Goal: Task Accomplishment & Management: Manage account settings

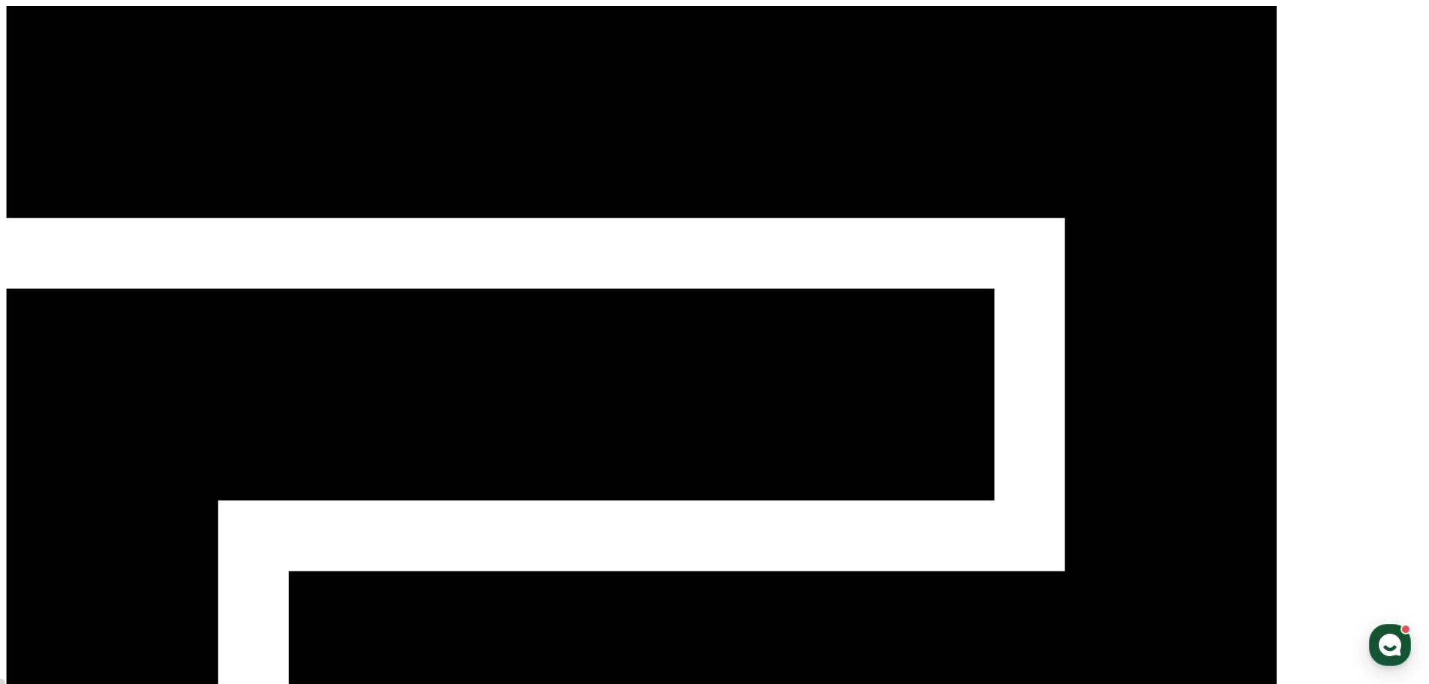
select select "**********"
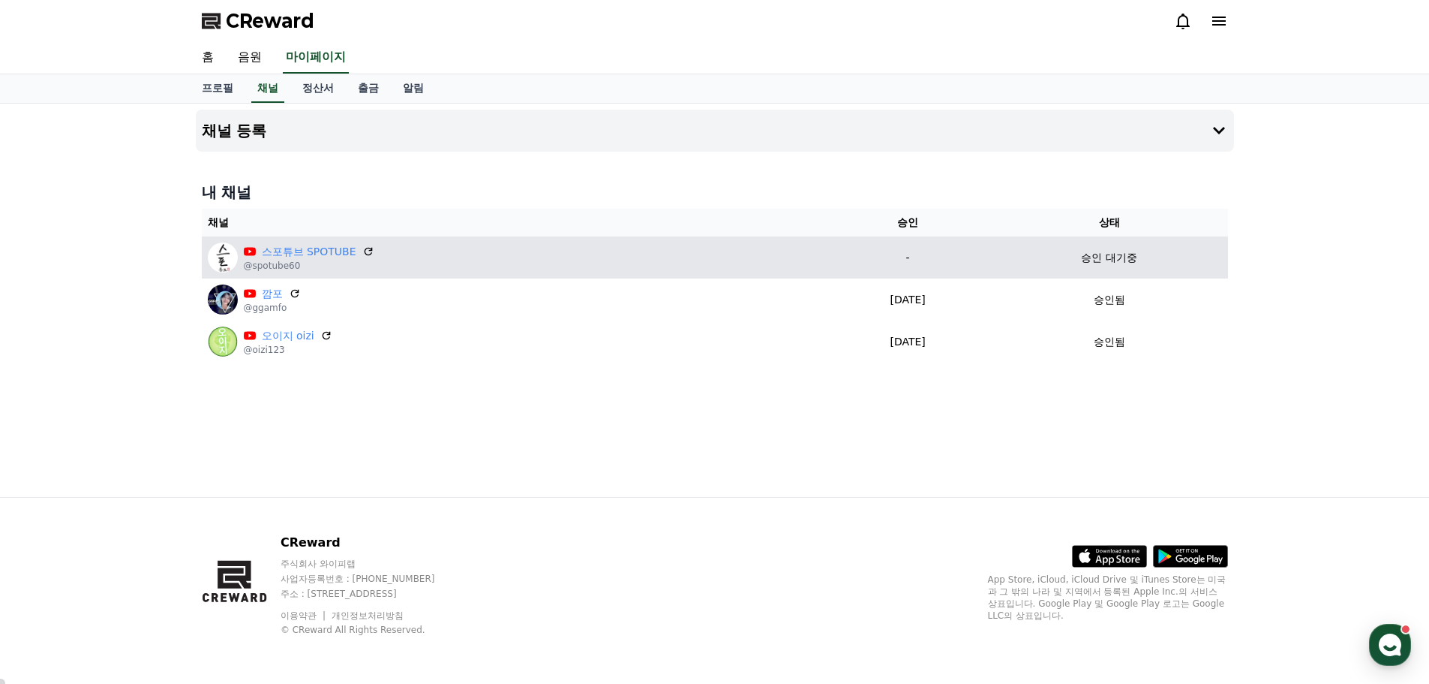
click at [221, 257] on img at bounding box center [223, 257] width 30 height 30
click at [266, 271] on p "@spotube60" at bounding box center [309, 266] width 131 height 12
click at [894, 256] on p "-" at bounding box center [908, 258] width 154 height 16
click at [1102, 254] on p "승인 대기중" at bounding box center [1109, 258] width 56 height 16
click at [1109, 259] on p "승인 대기중" at bounding box center [1109, 258] width 56 height 16
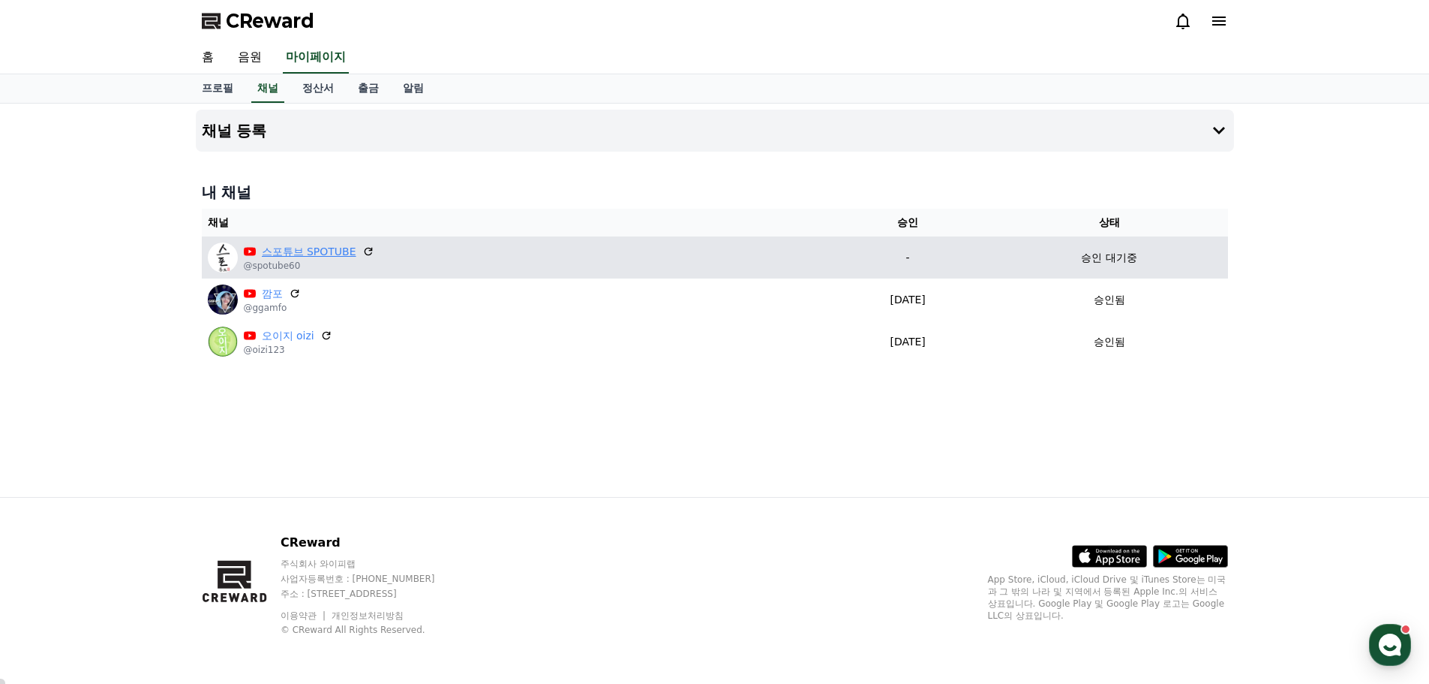
click at [299, 248] on link "스포튜브 SPOTUBE" at bounding box center [309, 252] width 95 height 16
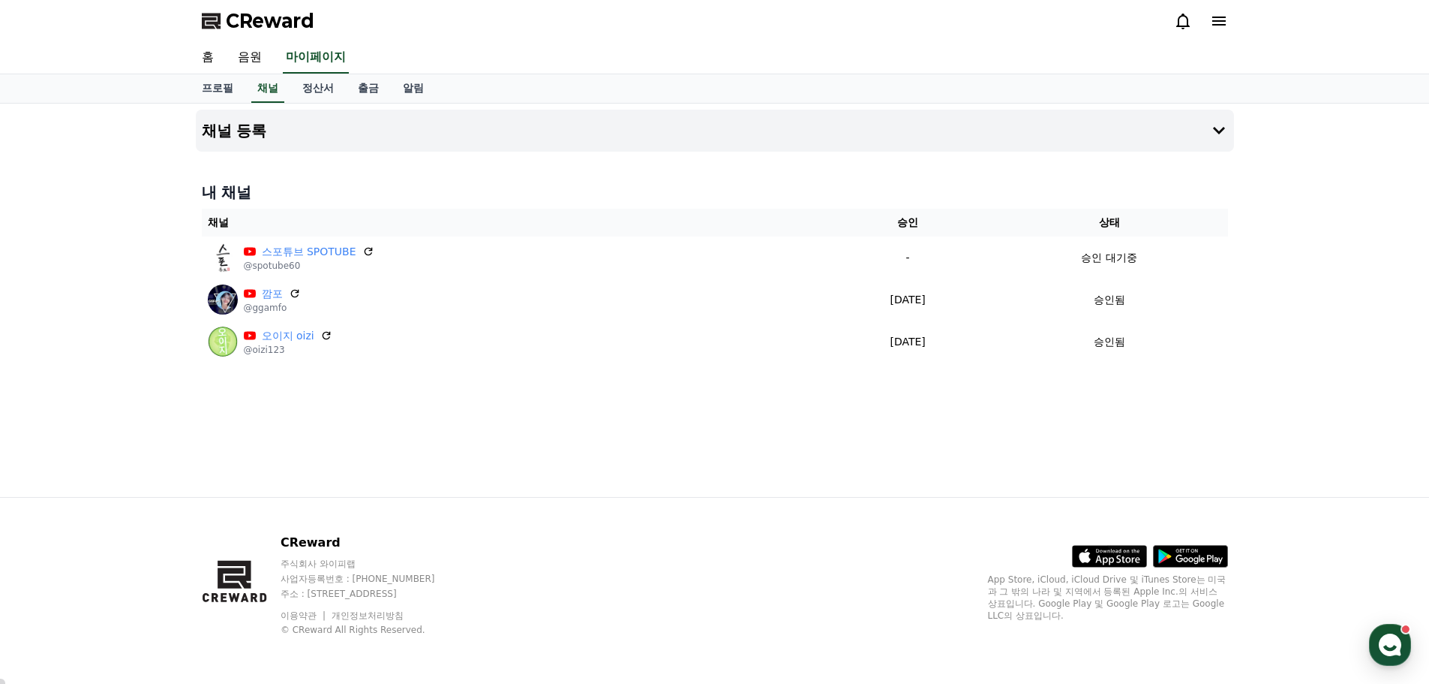
click at [1313, 128] on div "채널 등록 내 채널 채널 승인 상태 스포튜브 SPOTUBE @spotube60 - 승인 대기중 깜포 @ggamfo 2025-08-26 08-2…" at bounding box center [714, 300] width 1429 height 393
